Goal: Check status: Check status

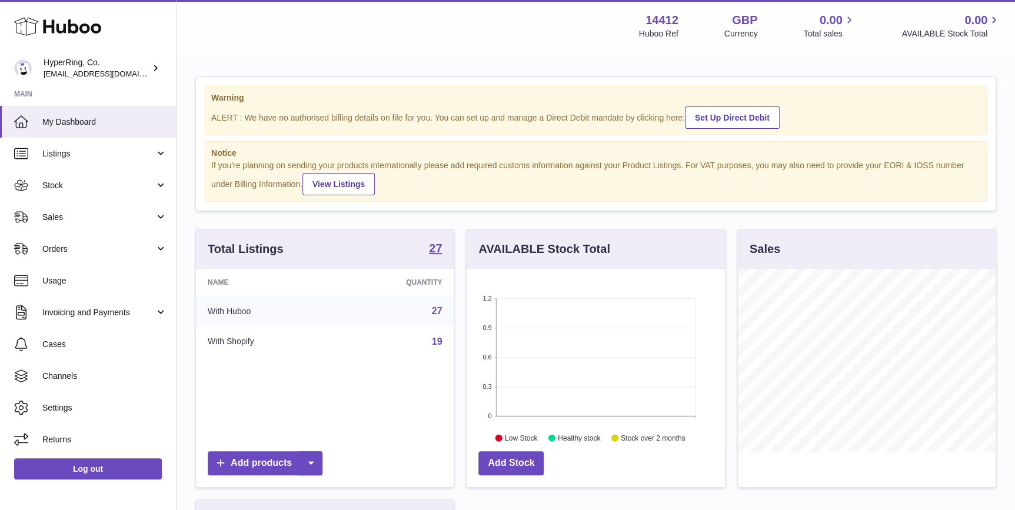
scroll to position [183, 258]
click at [113, 182] on span "Stock" at bounding box center [98, 185] width 112 height 11
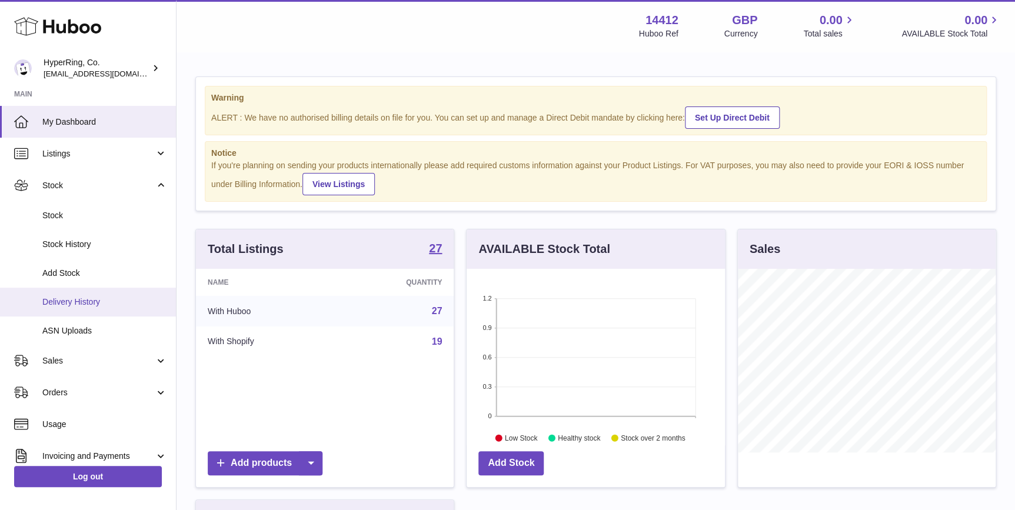
click at [106, 294] on link "Delivery History" at bounding box center [88, 302] width 176 height 29
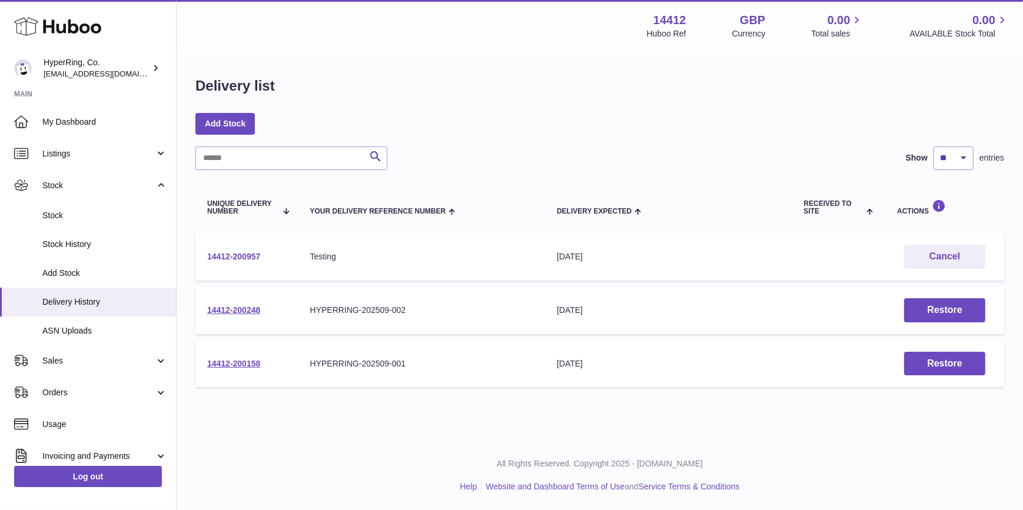
click at [228, 254] on link "14412-200957" at bounding box center [233, 256] width 53 height 9
